Goal: Entertainment & Leisure: Consume media (video, audio)

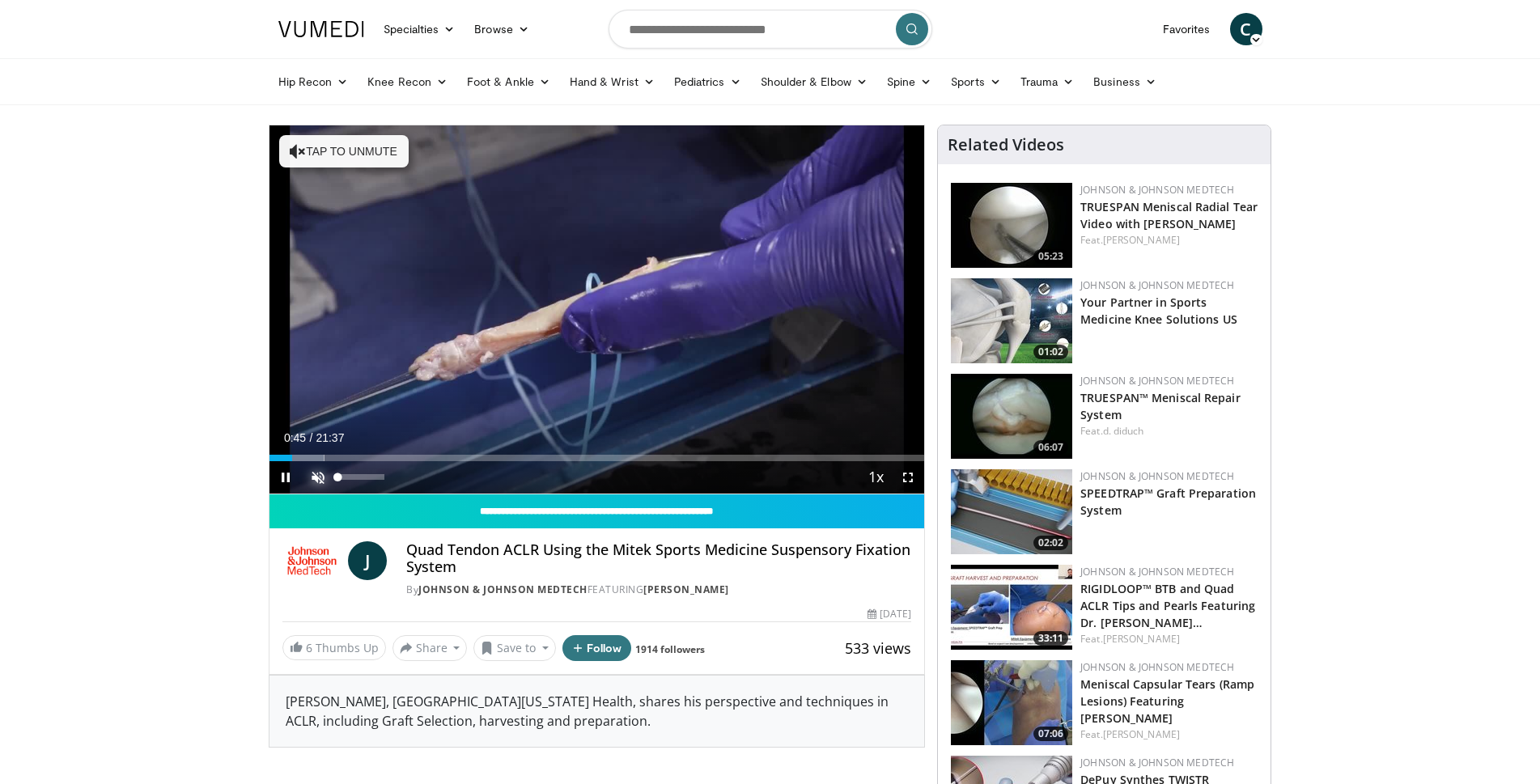
click at [315, 477] on span "Video Player" at bounding box center [317, 476] width 32 height 32
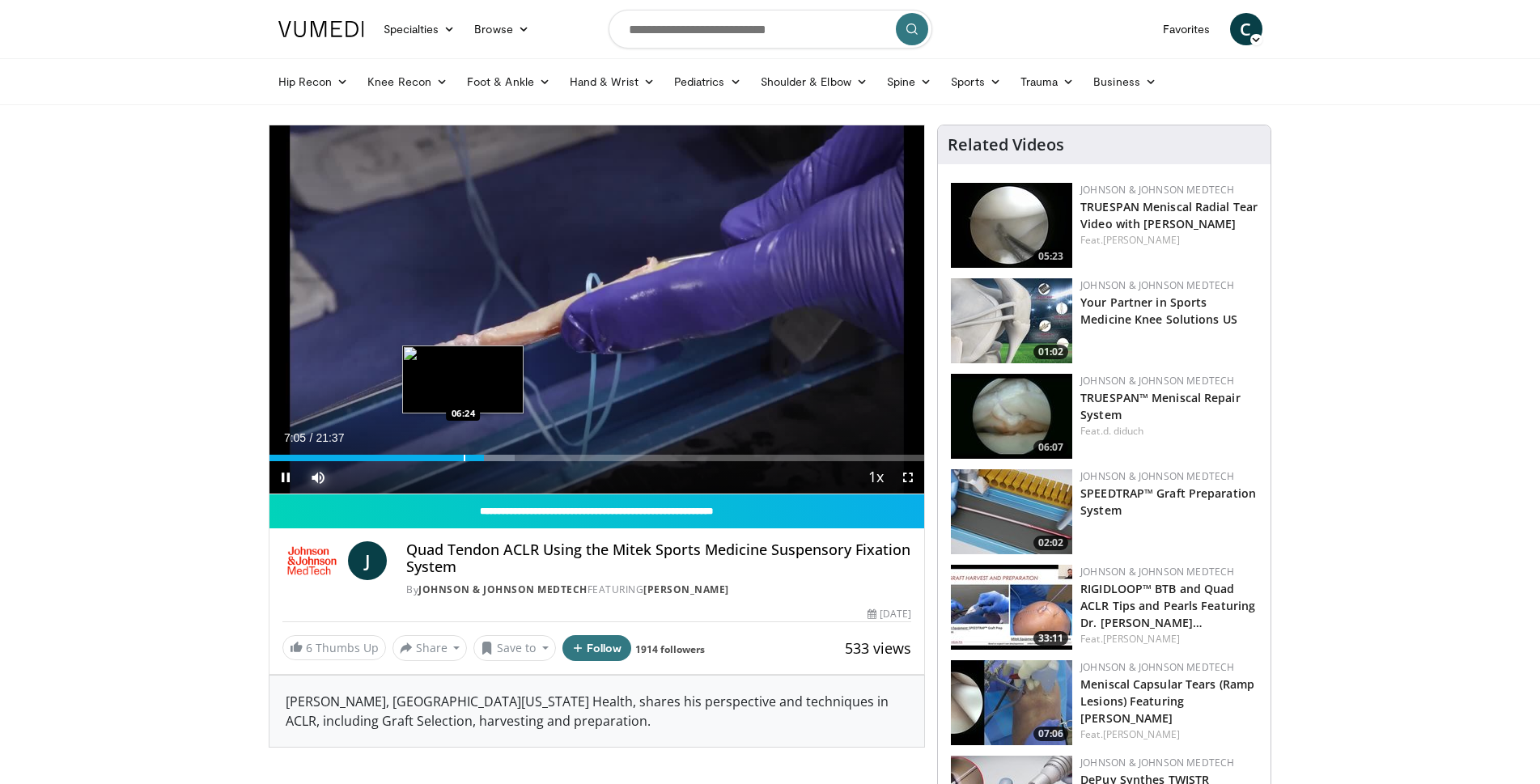
click at [461, 453] on div "Loaded : 37.45% 07:05 06:24" at bounding box center [596, 453] width 655 height 16
click at [431, 454] on div "Progress Bar" at bounding box center [432, 457] width 2 height 6
click at [400, 457] on div "05:20" at bounding box center [350, 457] width 162 height 6
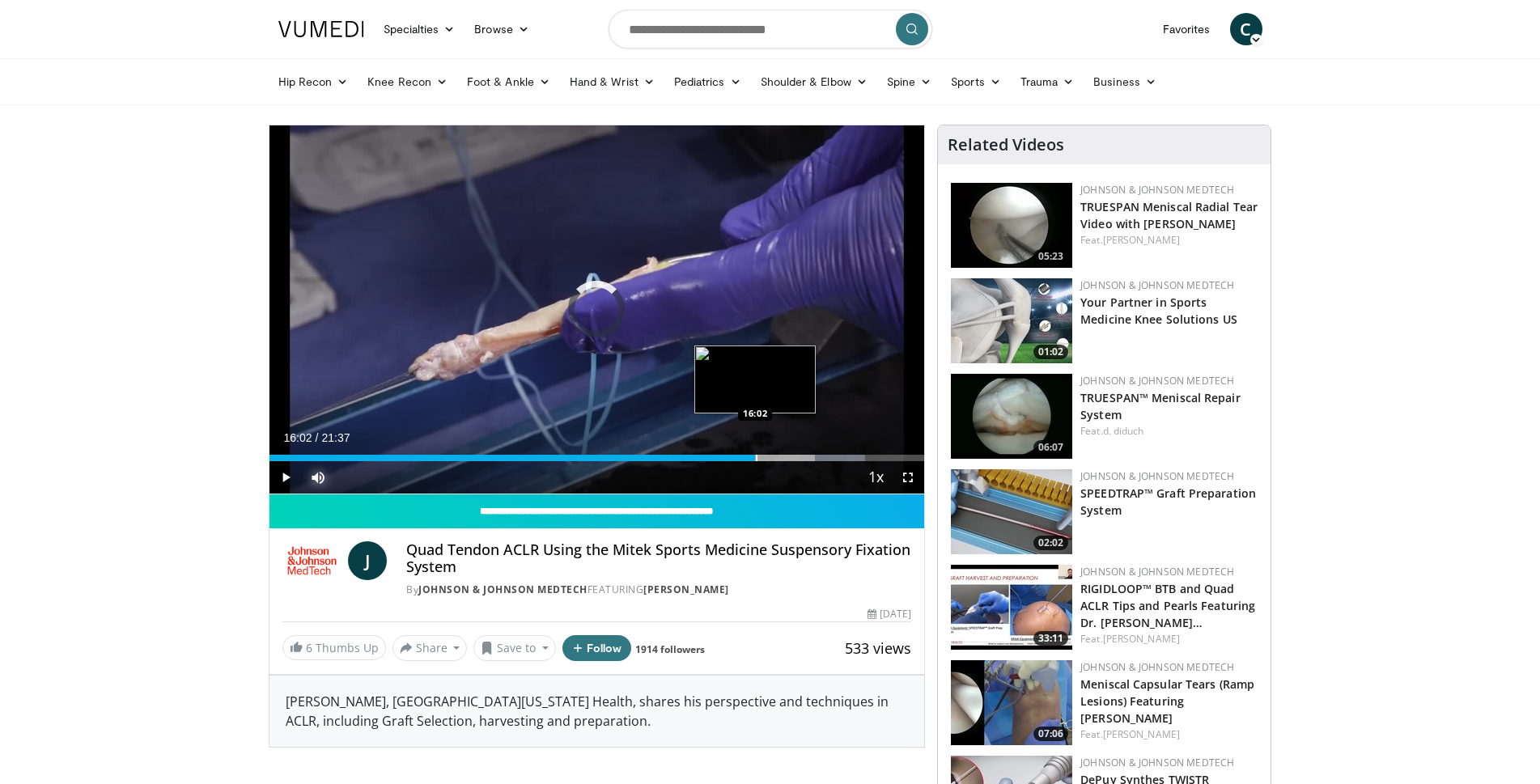
click at [756, 460] on div "Progress Bar" at bounding box center [757, 457] width 2 height 6
click at [285, 473] on span "Video Player" at bounding box center [285, 476] width 32 height 32
